Goal: Information Seeking & Learning: Learn about a topic

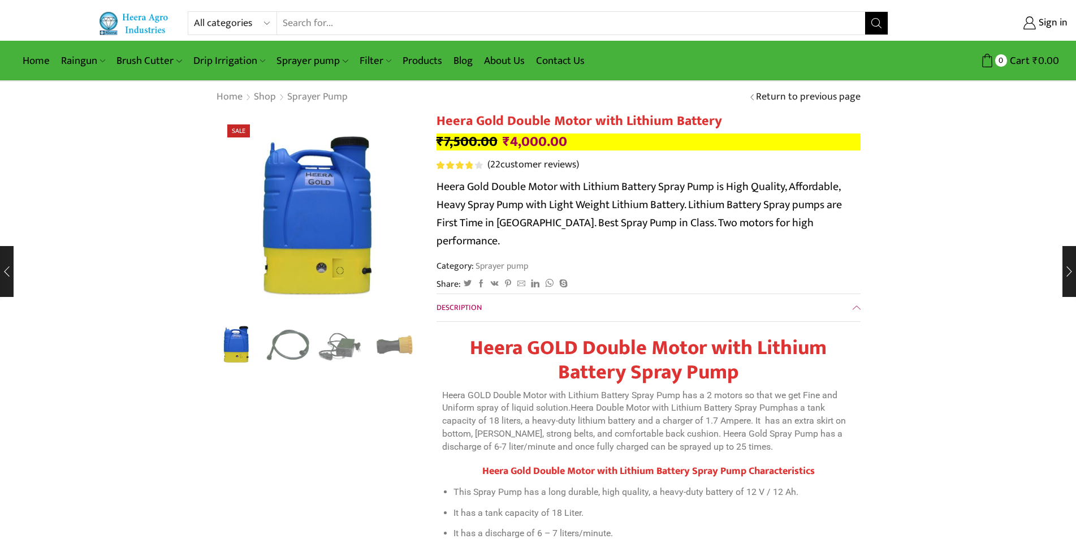
click at [514, 188] on p "Heera Gold Double Motor with Lithium Battery Spray Pump is High Quality, Afford…" at bounding box center [649, 214] width 424 height 72
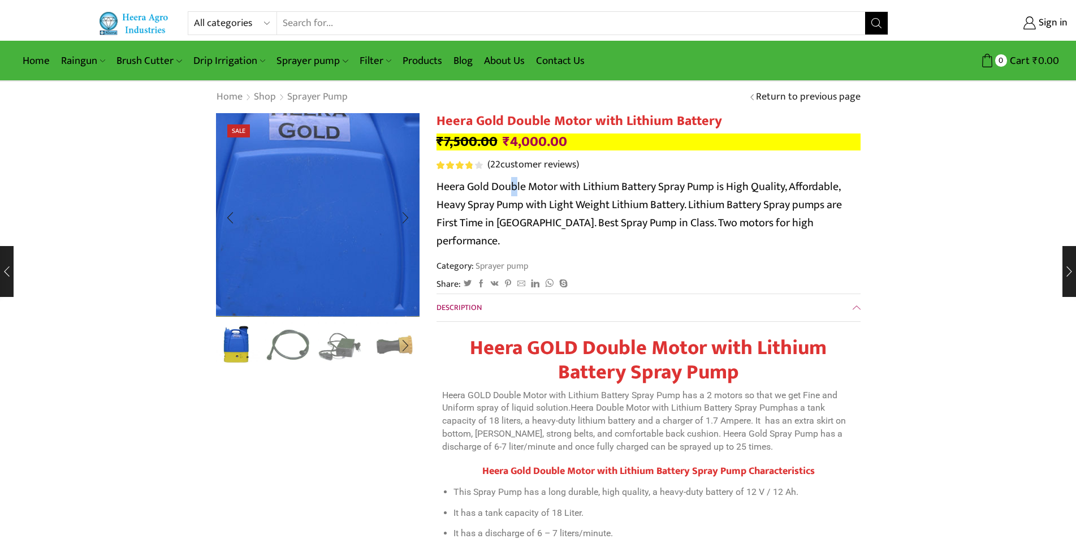
click at [323, 208] on img "1 / 8" at bounding box center [305, 222] width 566 height 566
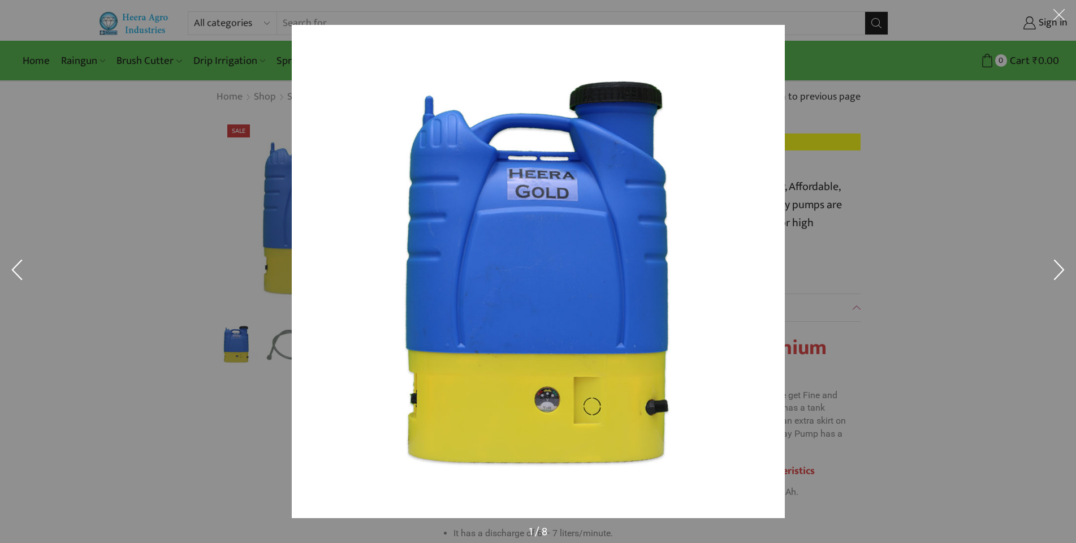
click at [1059, 12] on button at bounding box center [1060, 17] width 34 height 34
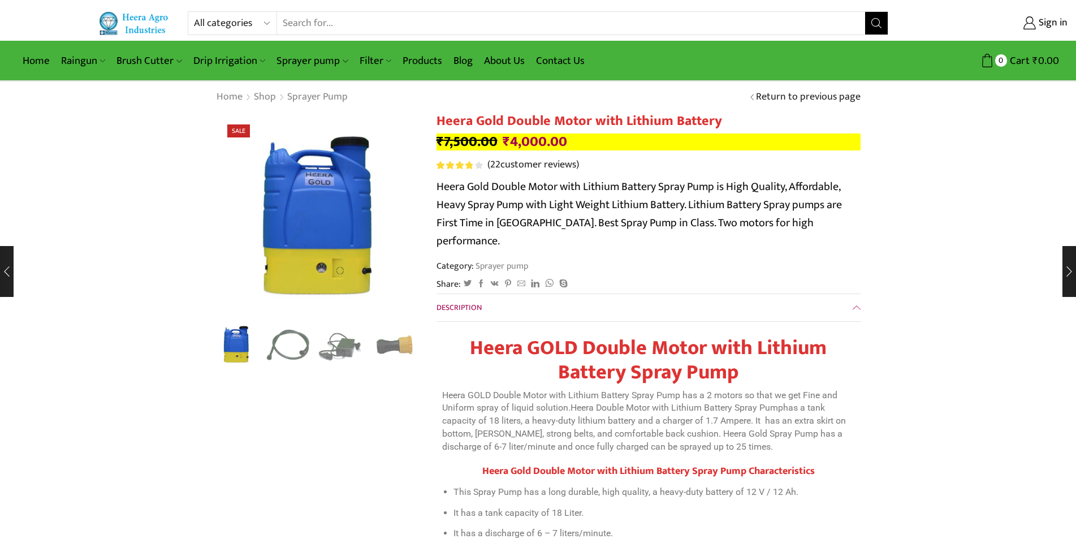
click at [584, 119] on h1 "Heera Gold Double Motor with Lithium Battery" at bounding box center [649, 121] width 424 height 16
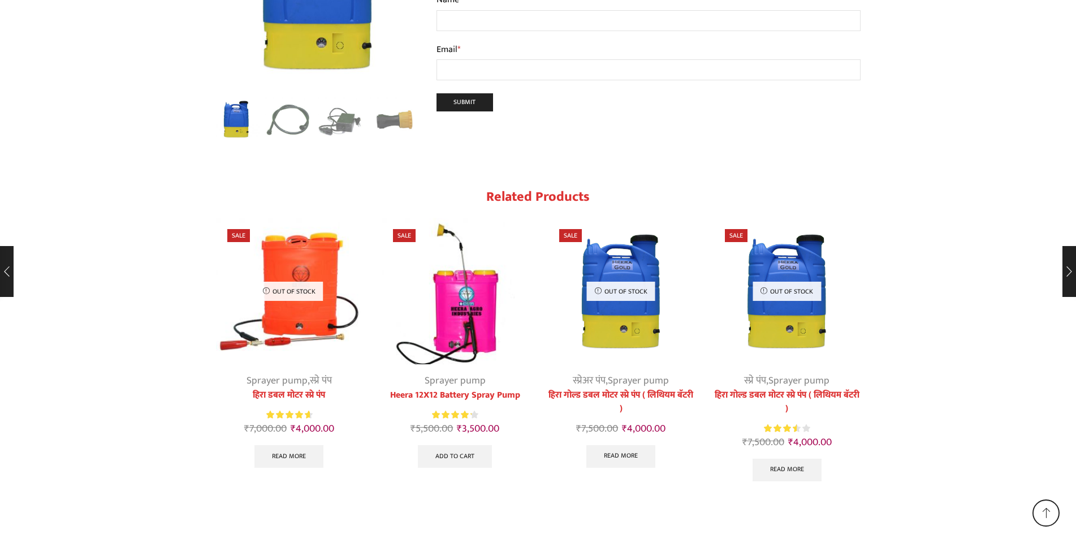
scroll to position [4880, 0]
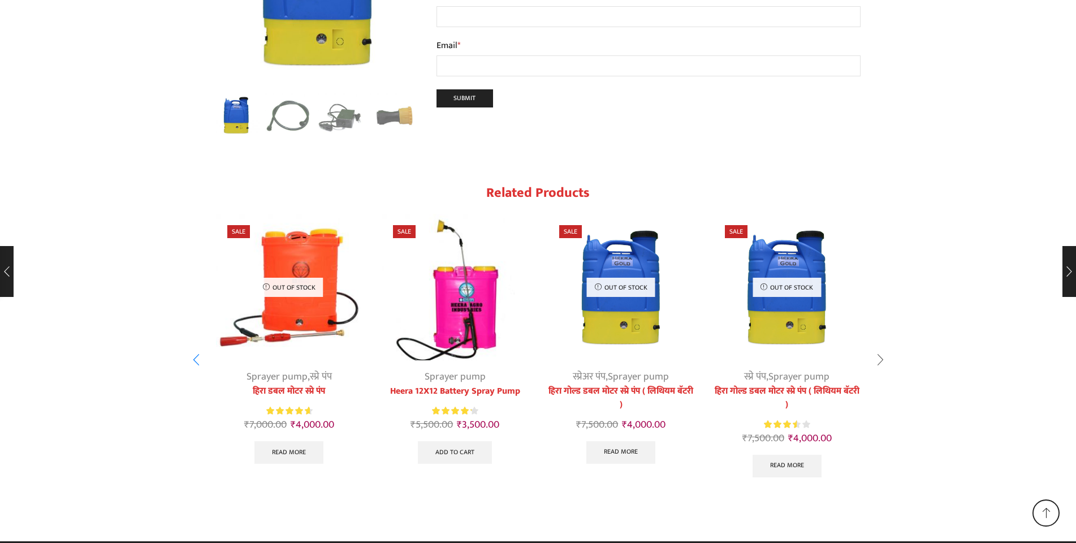
click at [876, 346] on div "Next slide" at bounding box center [881, 360] width 28 height 28
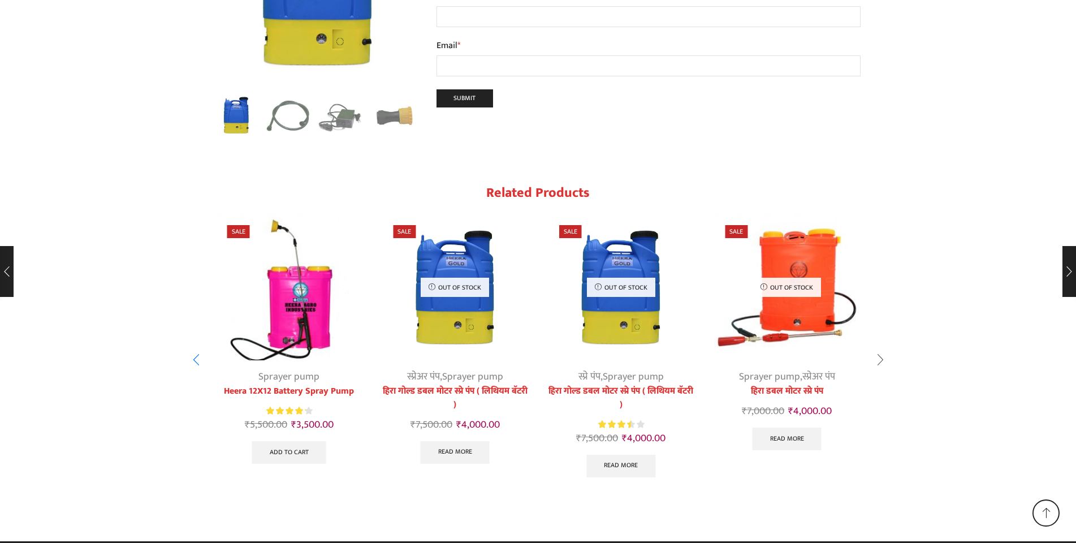
click at [877, 346] on div "Next slide" at bounding box center [881, 360] width 28 height 28
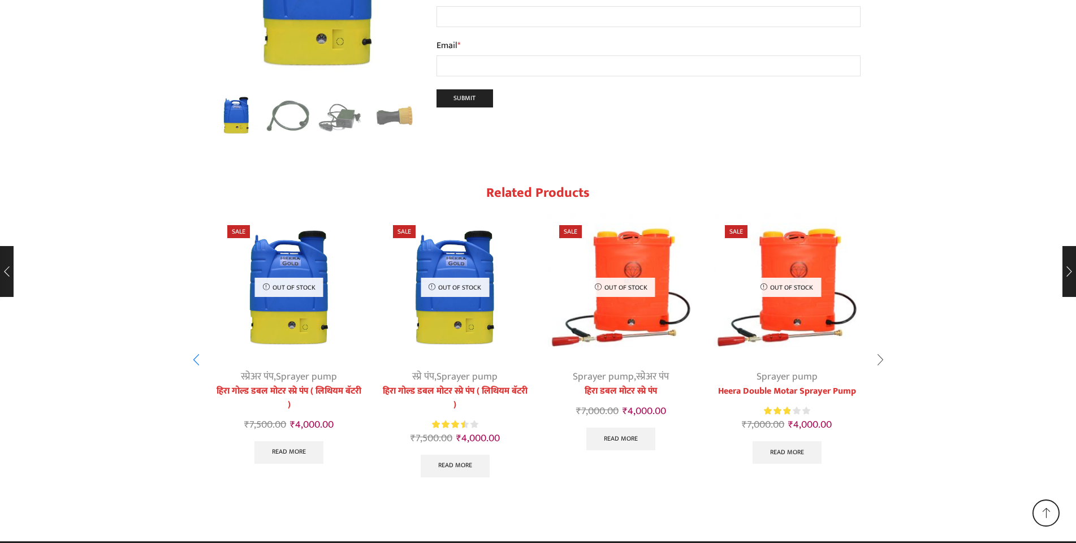
click at [196, 346] on div "Previous slide" at bounding box center [196, 360] width 28 height 28
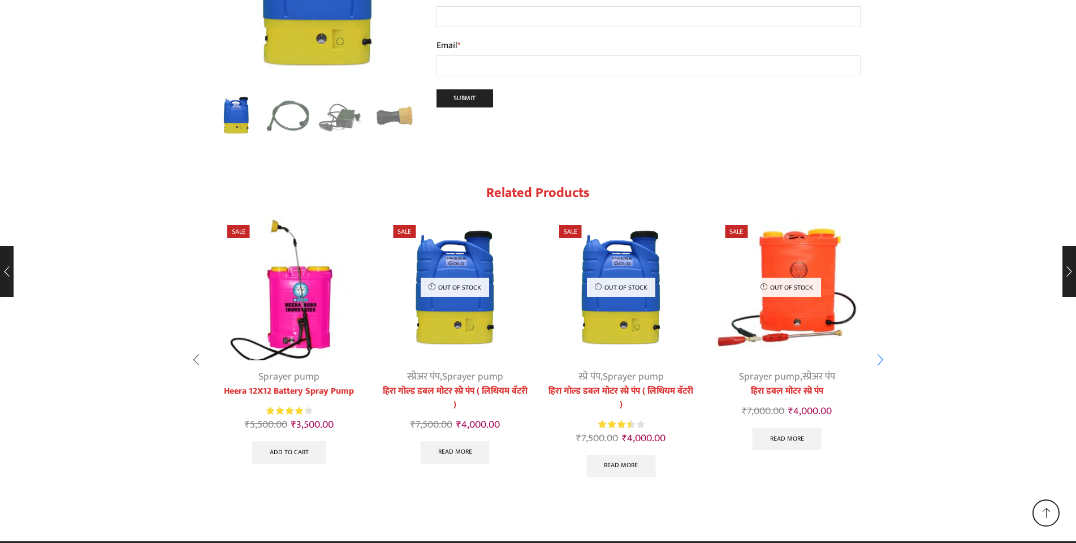
click at [196, 346] on div "Previous slide" at bounding box center [196, 360] width 28 height 28
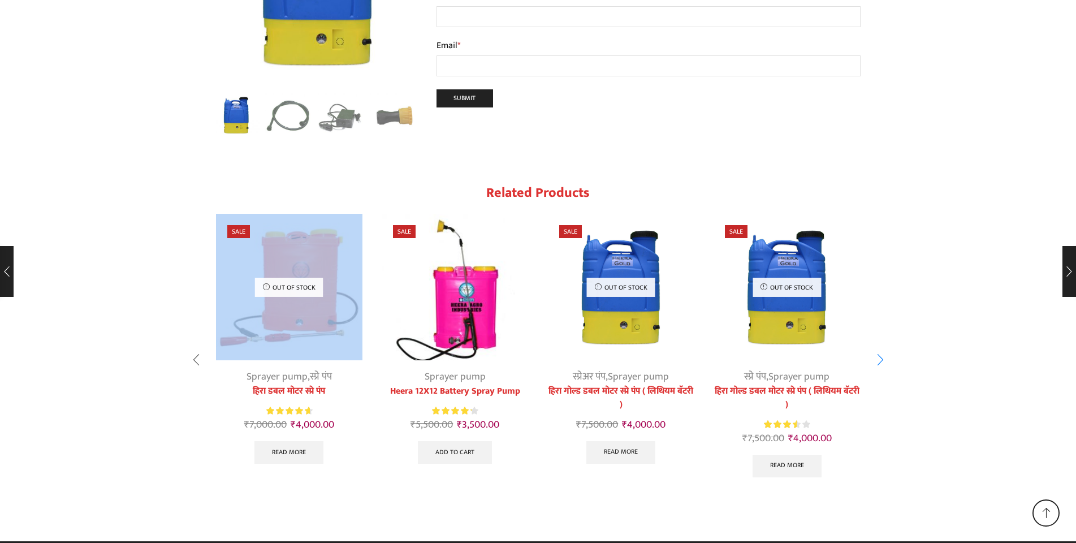
click at [461, 277] on img "2 / 6" at bounding box center [455, 287] width 147 height 147
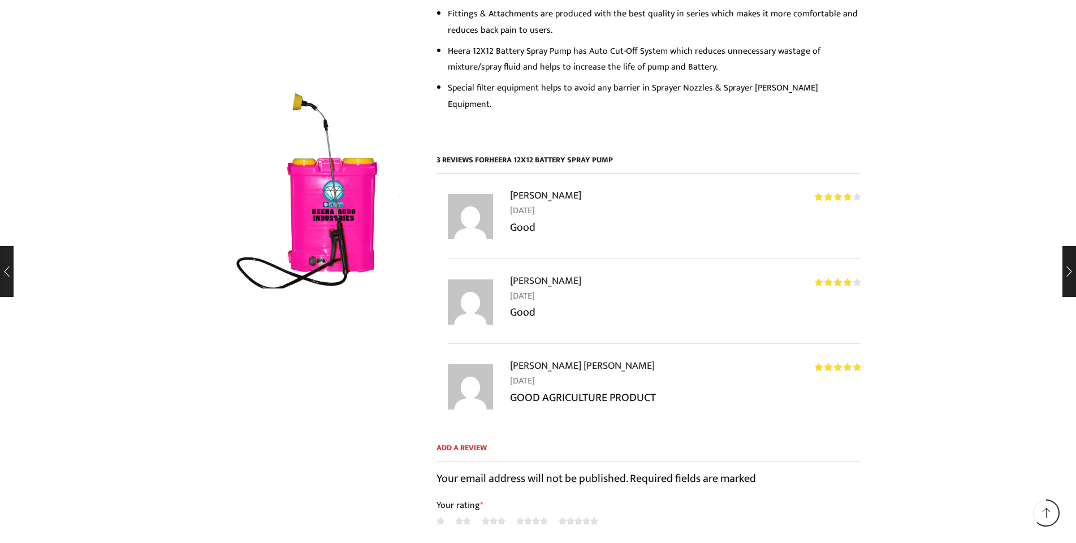
scroll to position [812, 0]
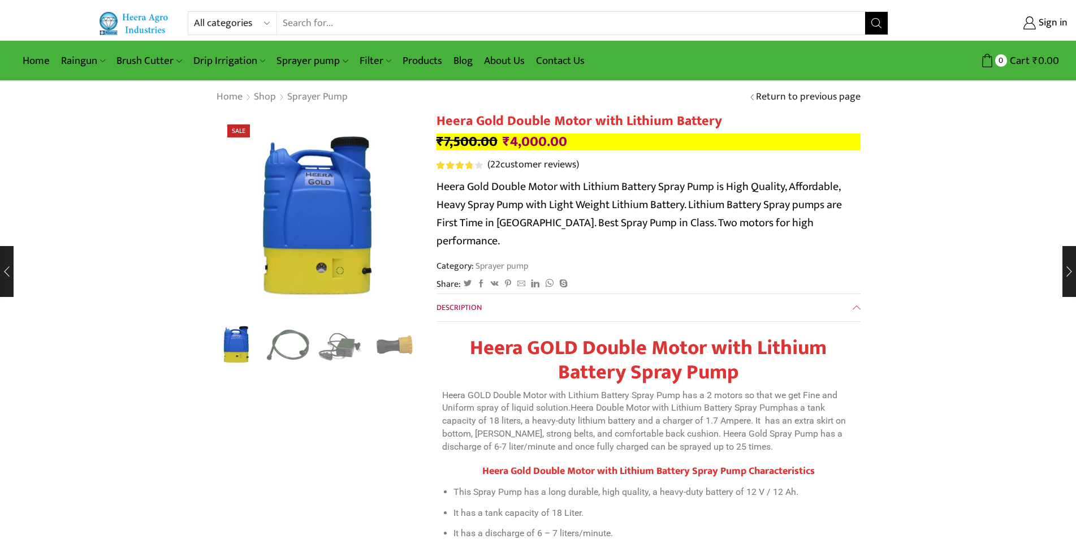
click at [527, 118] on h1 "Heera Gold Double Motor with Lithium Battery" at bounding box center [649, 121] width 424 height 16
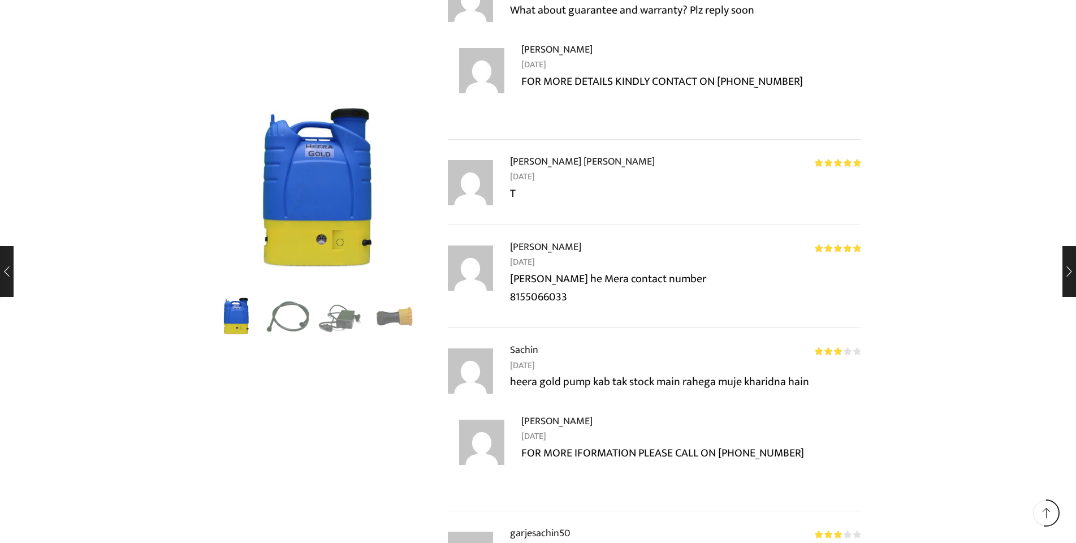
scroll to position [2715, 0]
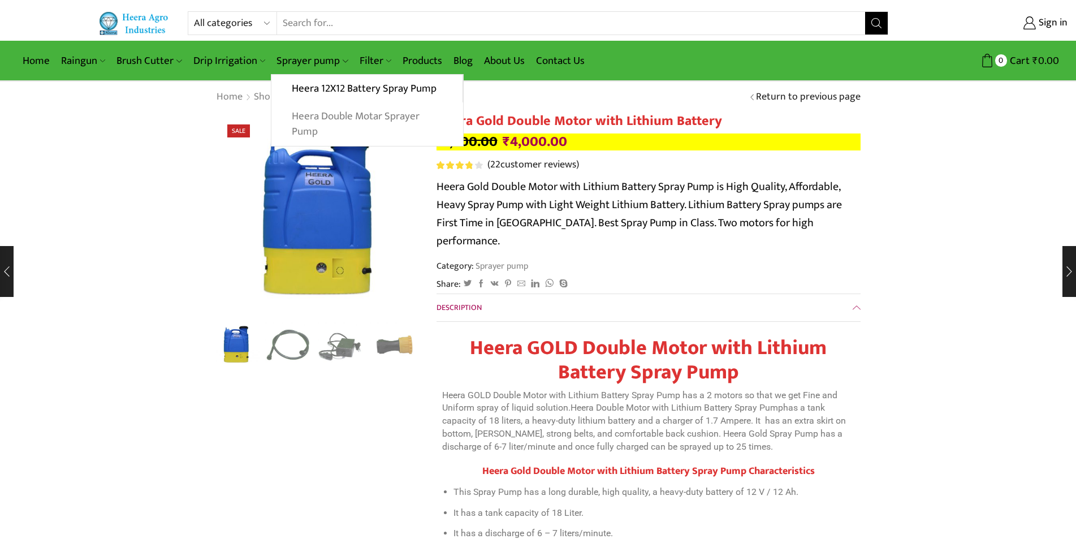
click at [311, 119] on link "Heera Double Motar Sprayer Pump" at bounding box center [367, 124] width 191 height 44
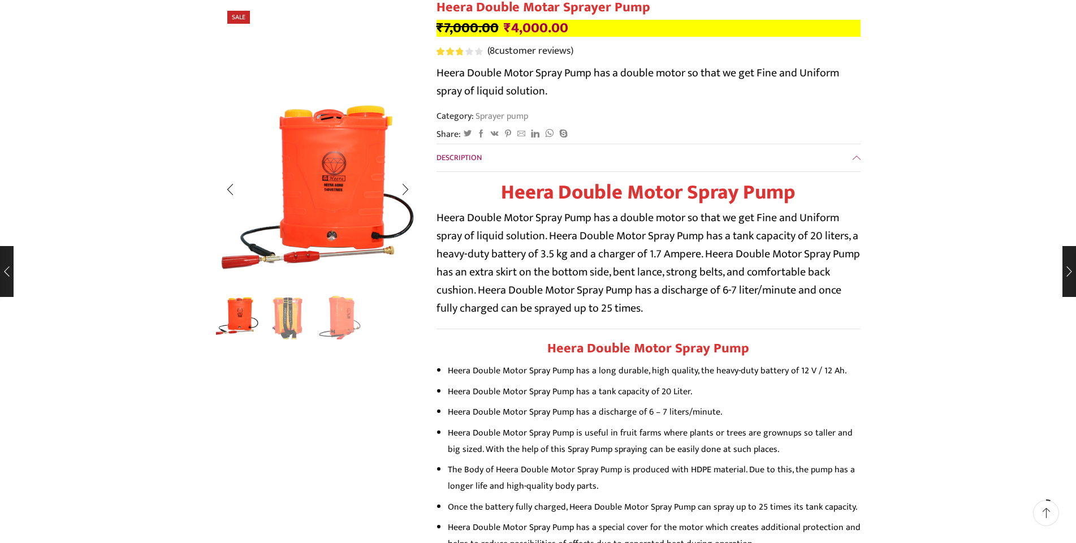
scroll to position [113, 0]
click at [410, 186] on div "Next slide" at bounding box center [405, 189] width 28 height 28
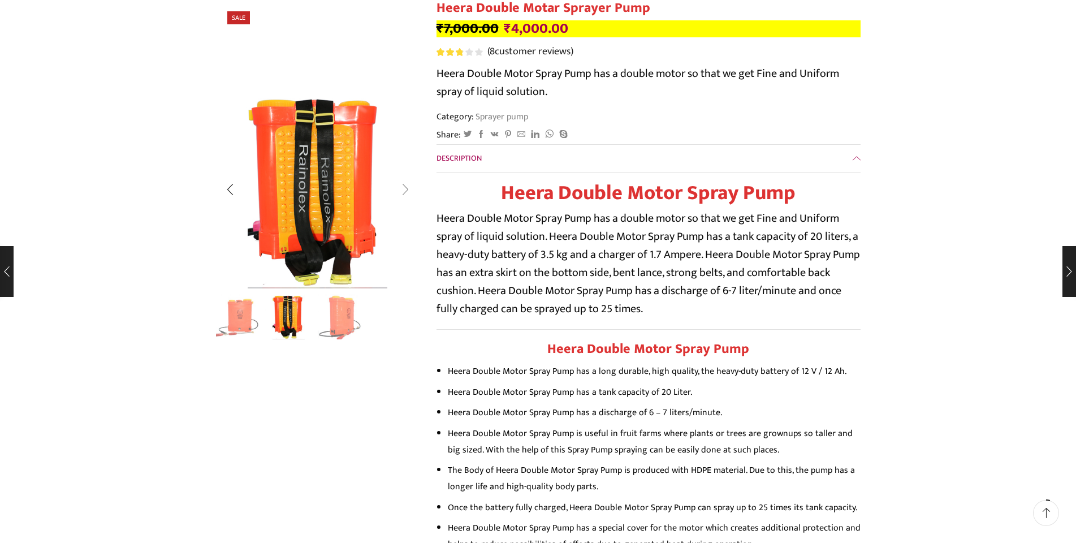
click at [408, 184] on div "Next slide" at bounding box center [405, 189] width 28 height 28
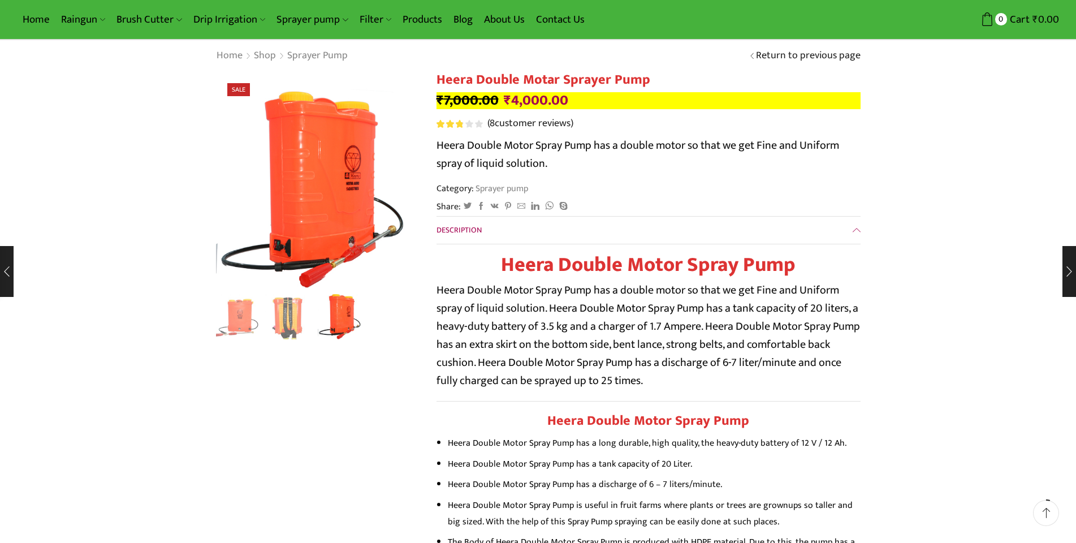
scroll to position [0, 0]
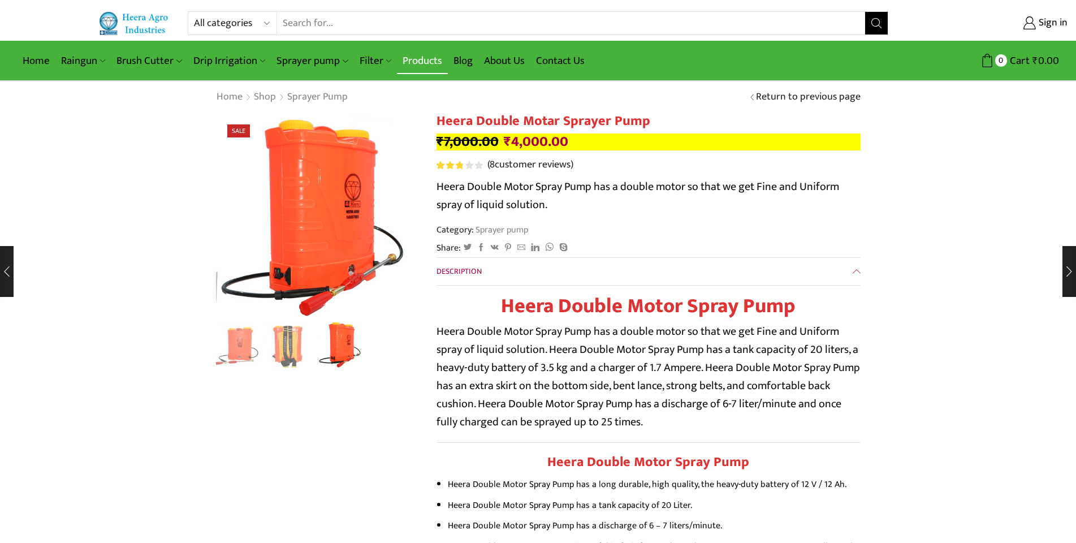
click at [415, 63] on link "Products" at bounding box center [422, 61] width 51 height 27
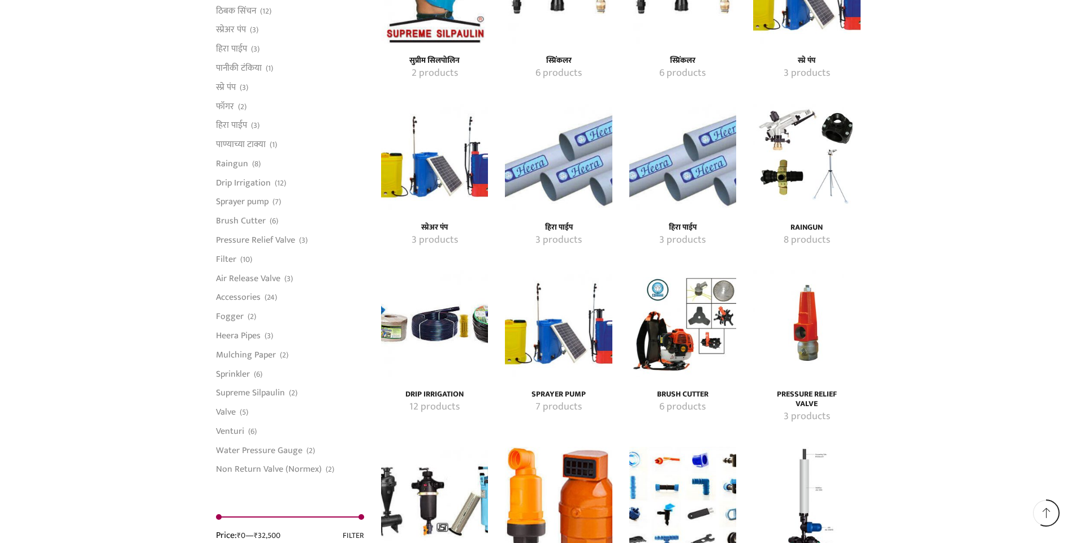
scroll to position [1584, 0]
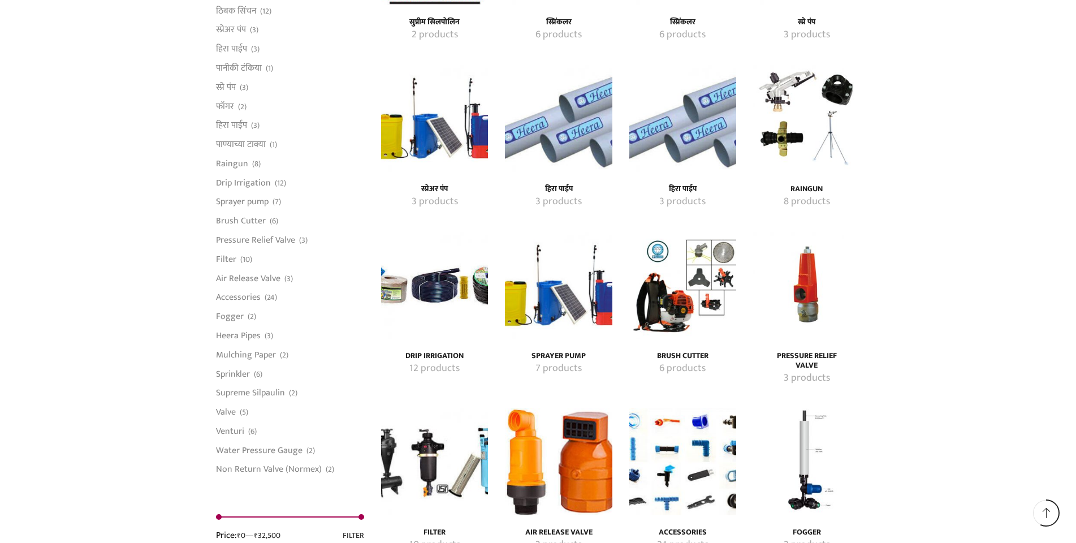
click at [553, 290] on img "Visit product category Sprayer pump" at bounding box center [558, 285] width 107 height 107
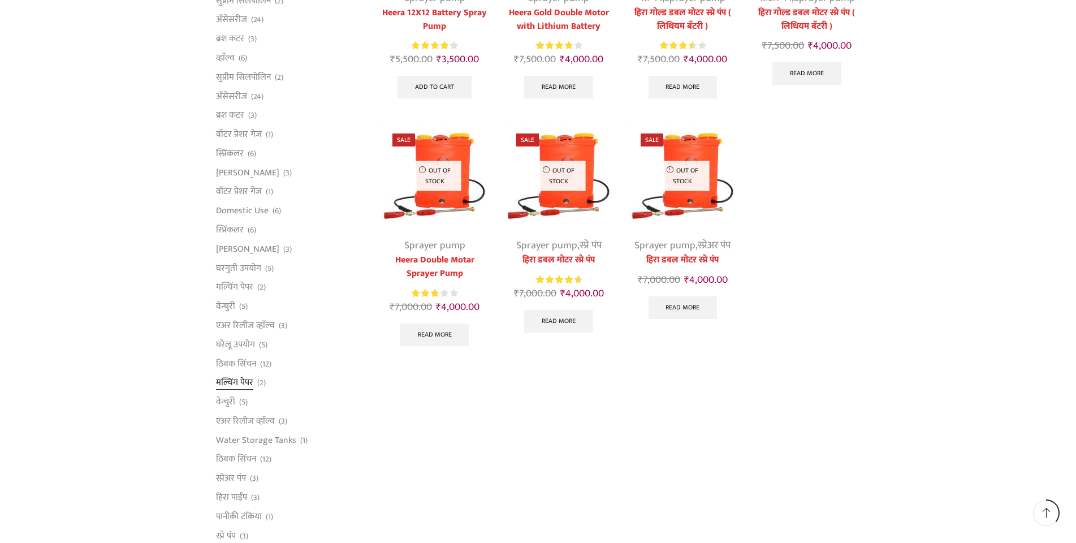
scroll to position [283, 0]
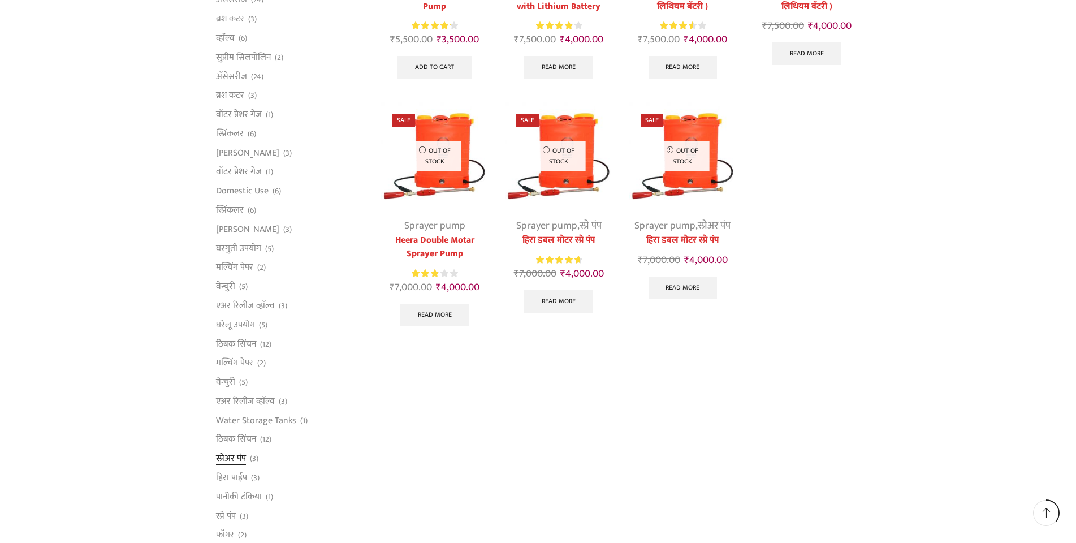
click at [231, 456] on link "स्प्रेअर पंप" at bounding box center [231, 458] width 30 height 19
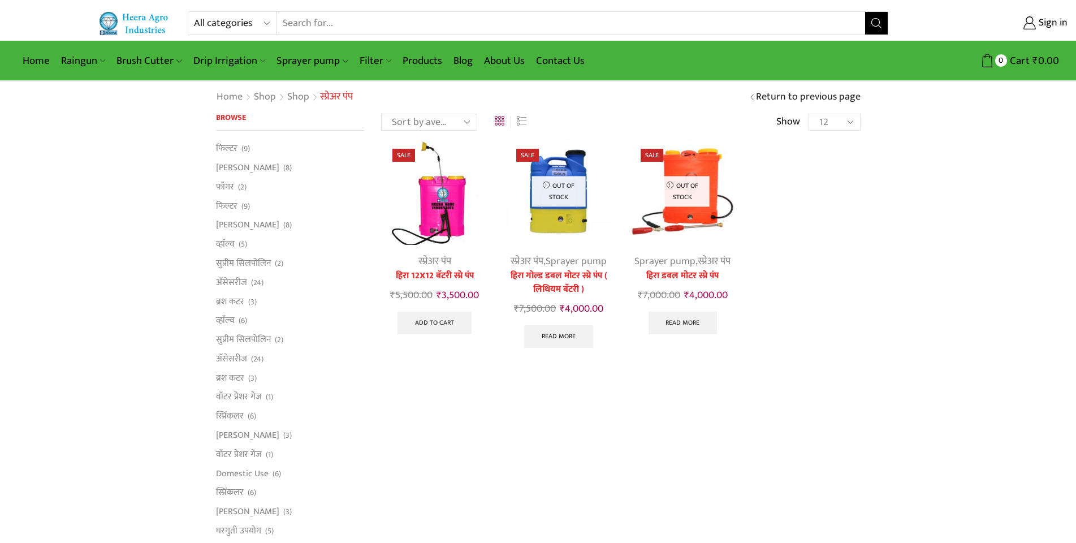
click at [441, 222] on img at bounding box center [434, 190] width 107 height 107
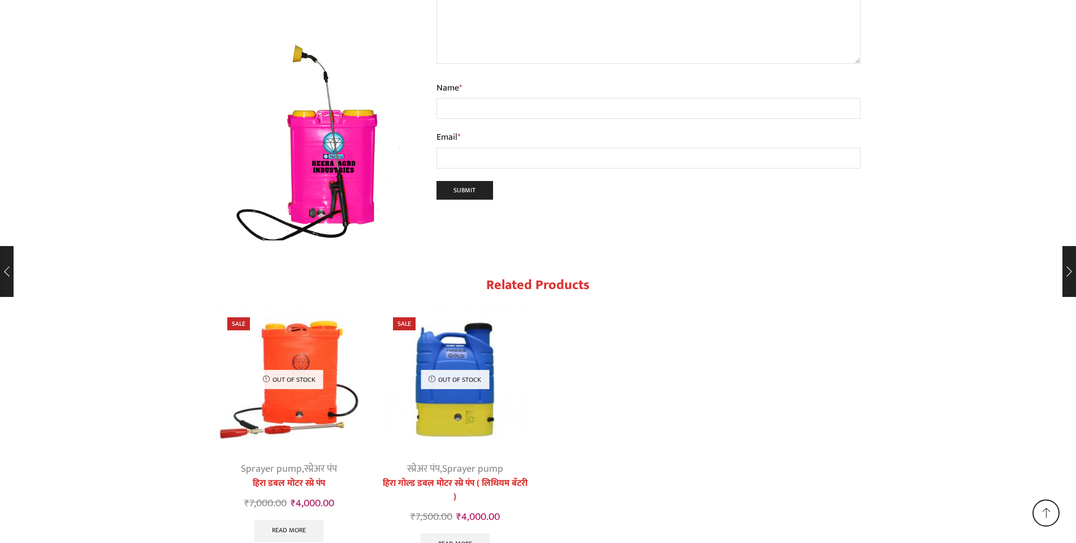
scroll to position [1219, 0]
